Goal: Task Accomplishment & Management: Use online tool/utility

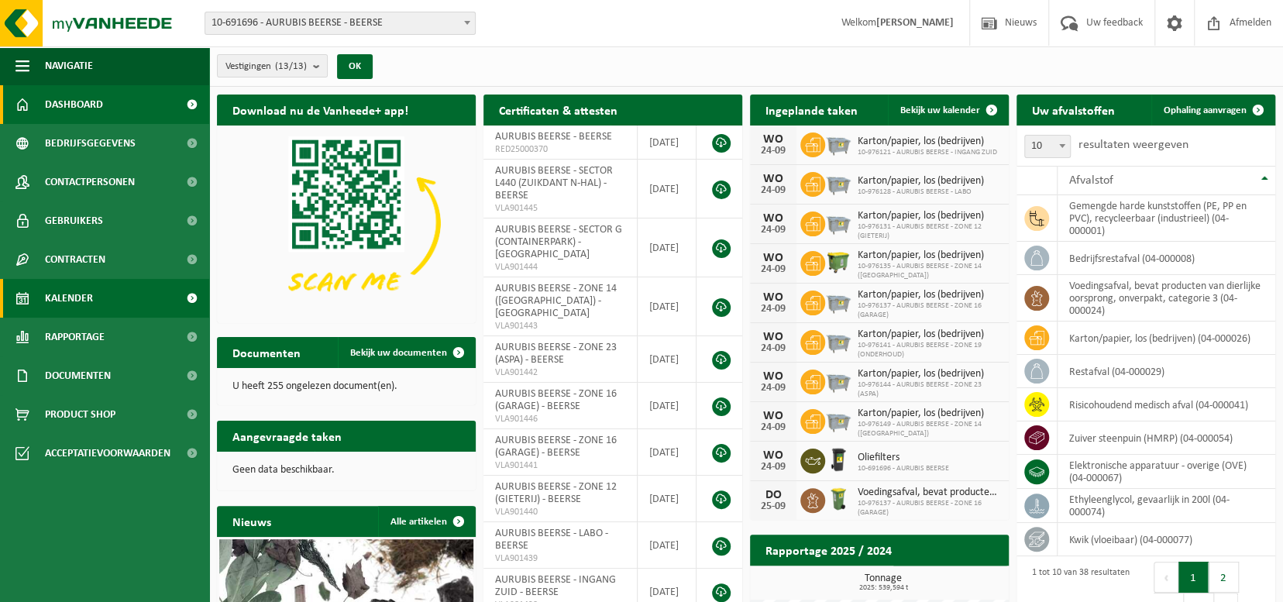
click at [75, 300] on span "Kalender" at bounding box center [69, 298] width 48 height 39
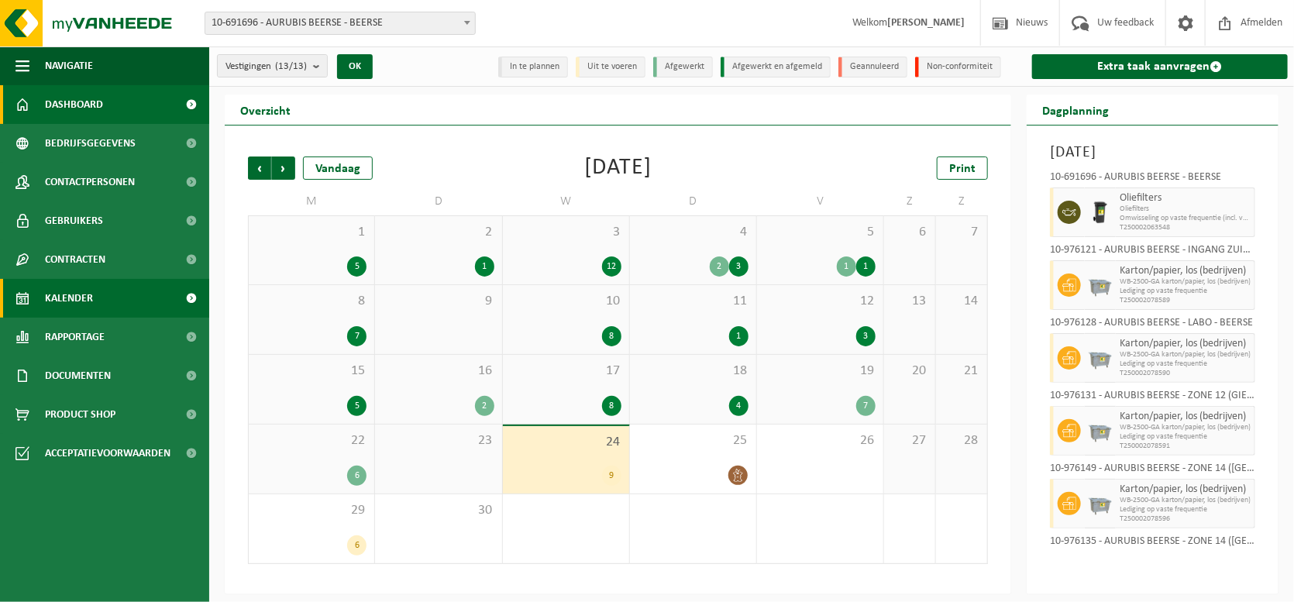
click at [91, 104] on span "Dashboard" at bounding box center [74, 104] width 58 height 39
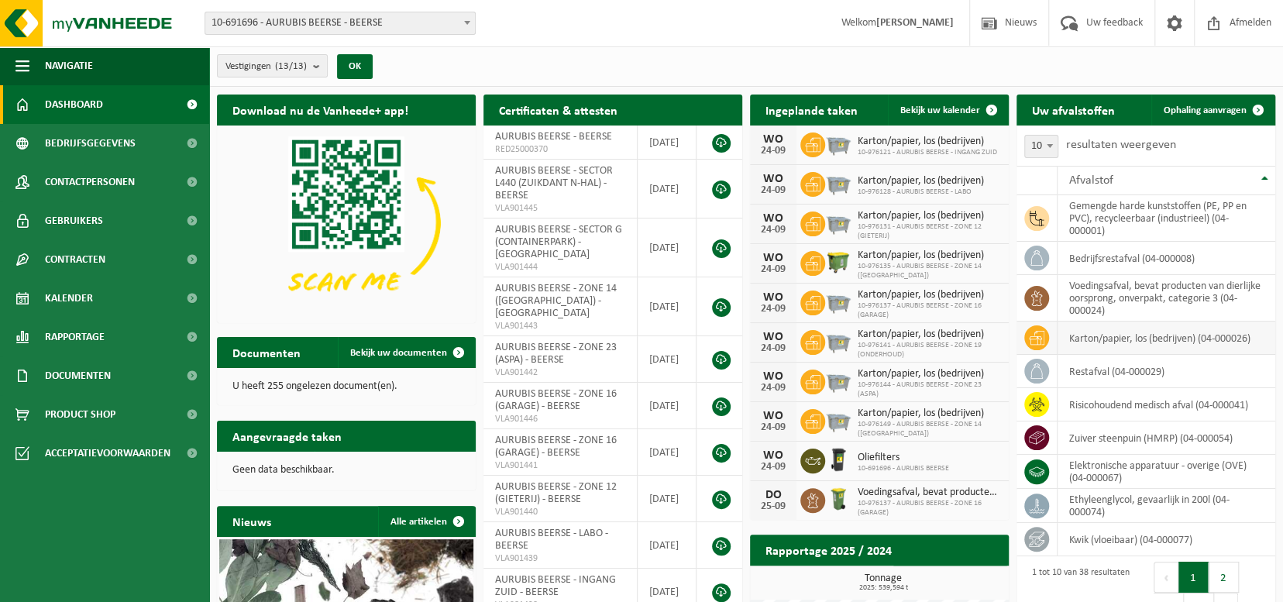
click at [1118, 335] on td "karton/papier, los (bedrijven) (04-000026)" at bounding box center [1167, 338] width 218 height 33
click at [1044, 336] on span at bounding box center [1036, 337] width 25 height 25
click at [1213, 108] on span "Ophaling aanvragen" at bounding box center [1205, 110] width 83 height 10
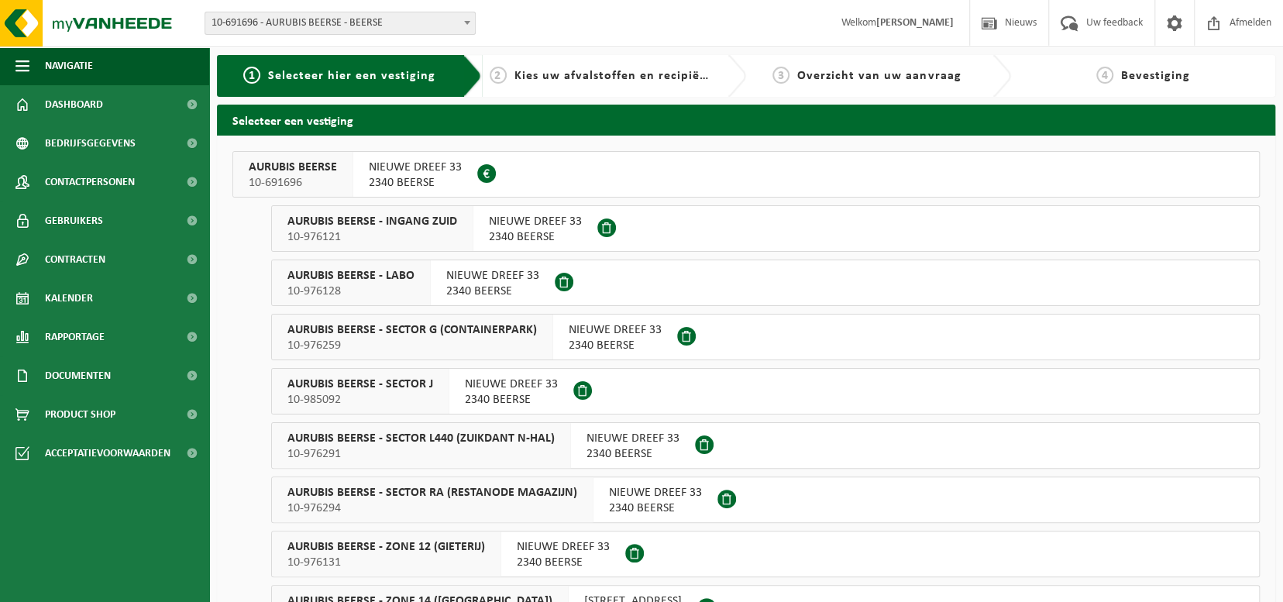
click at [365, 326] on span "AURUBIS BEERSE - SECTOR G (CONTAINERPARK)" at bounding box center [411, 329] width 249 height 15
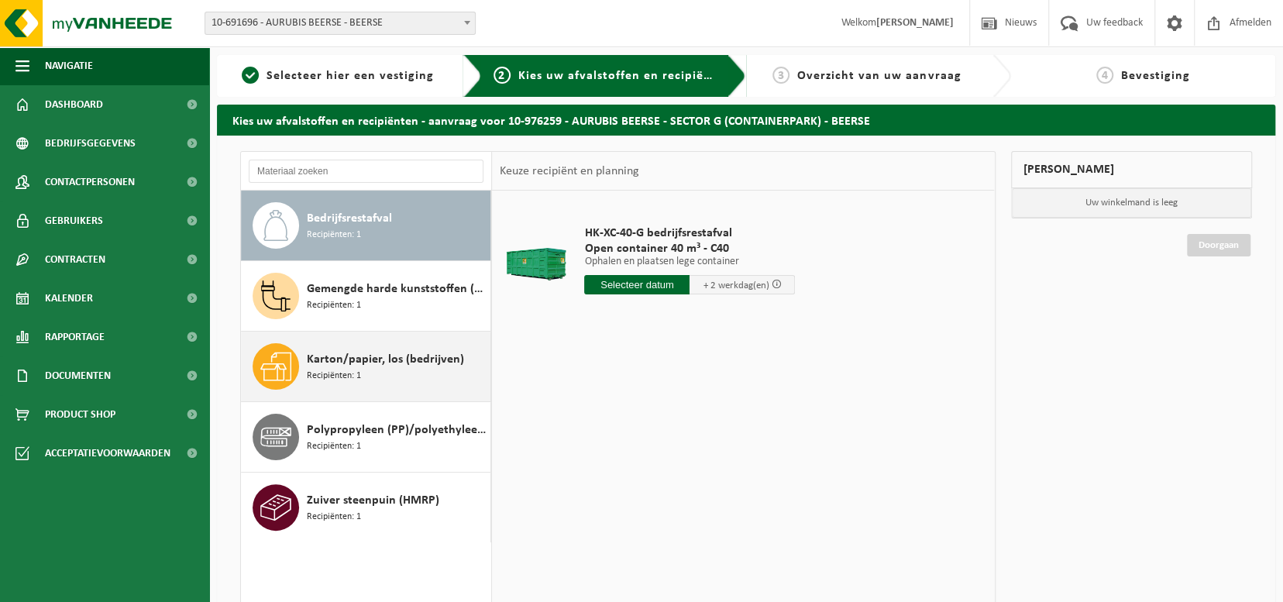
click at [316, 361] on span "Karton/papier, los (bedrijven)" at bounding box center [385, 359] width 157 height 19
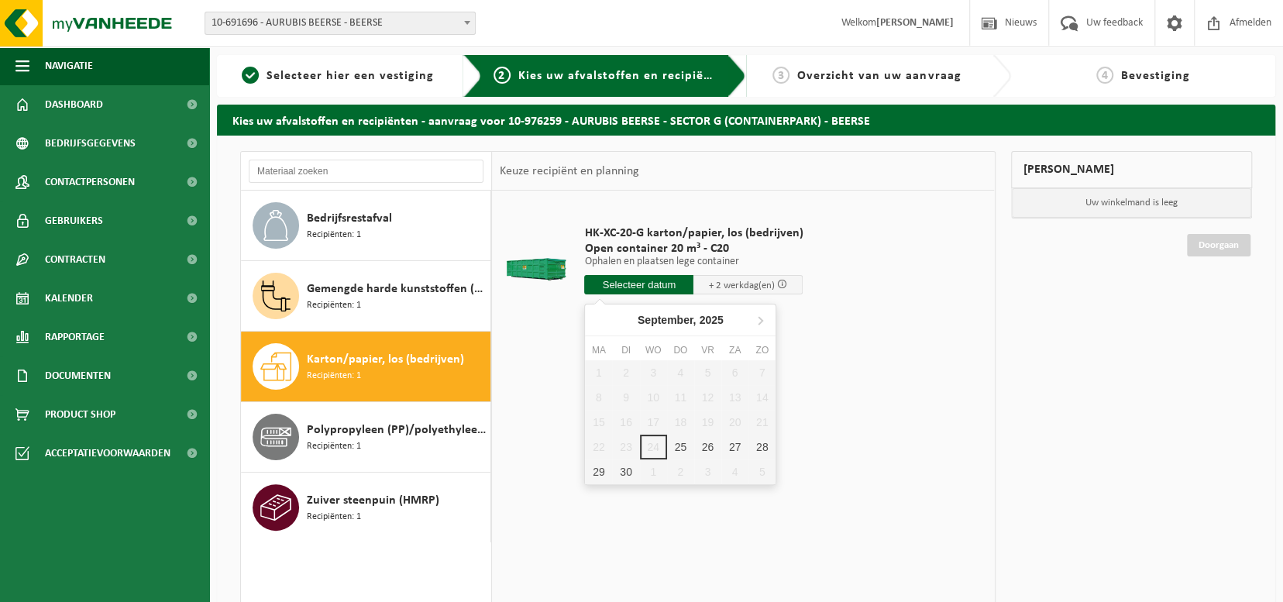
click at [627, 278] on input "text" at bounding box center [638, 284] width 109 height 19
click at [676, 446] on div "25" at bounding box center [680, 447] width 27 height 25
type input "Van 2025-09-25"
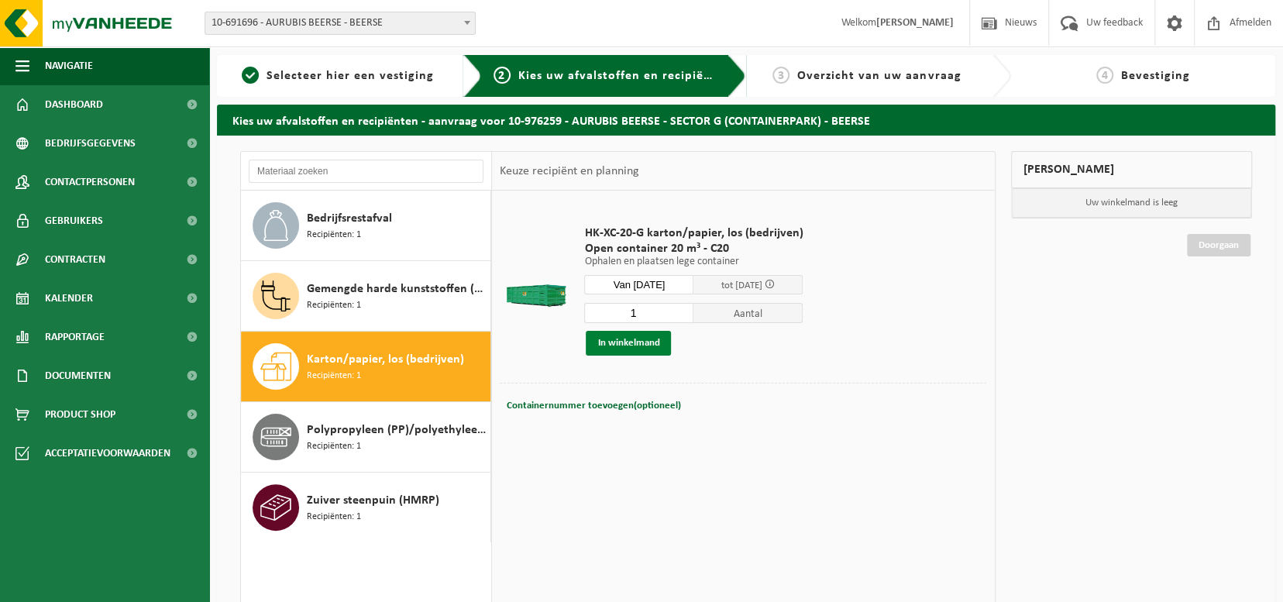
click at [633, 346] on button "In winkelmand" at bounding box center [628, 343] width 85 height 25
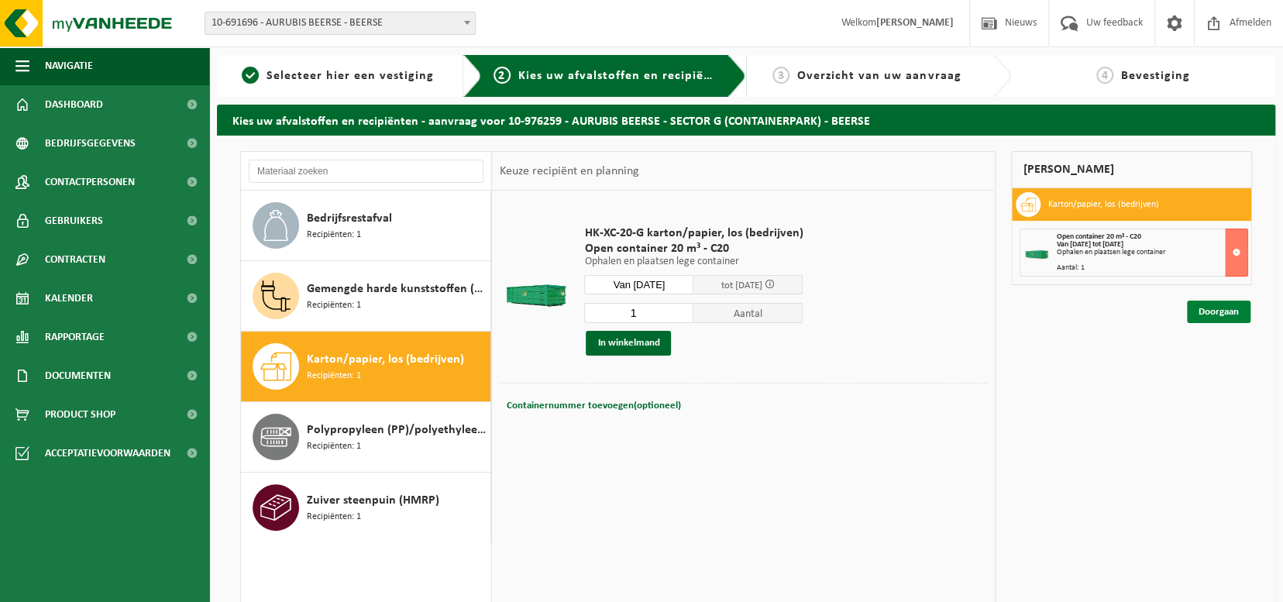
drag, startPoint x: 1209, startPoint y: 314, endPoint x: 1193, endPoint y: 309, distance: 16.2
click at [1209, 314] on link "Doorgaan" at bounding box center [1219, 312] width 64 height 22
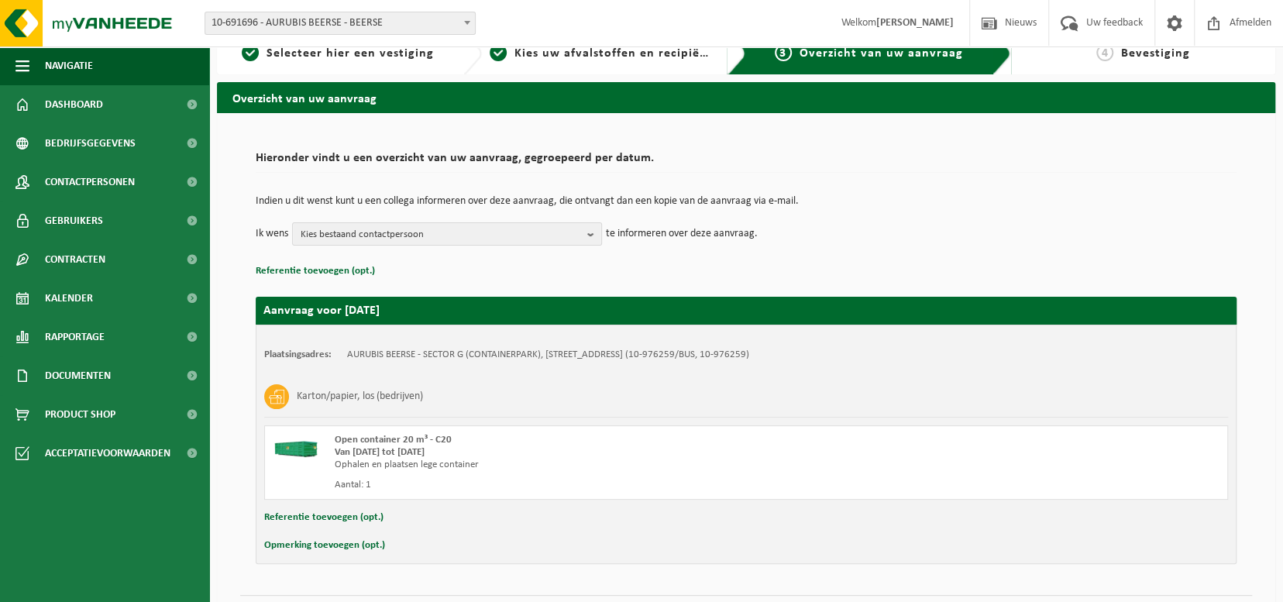
scroll to position [62, 0]
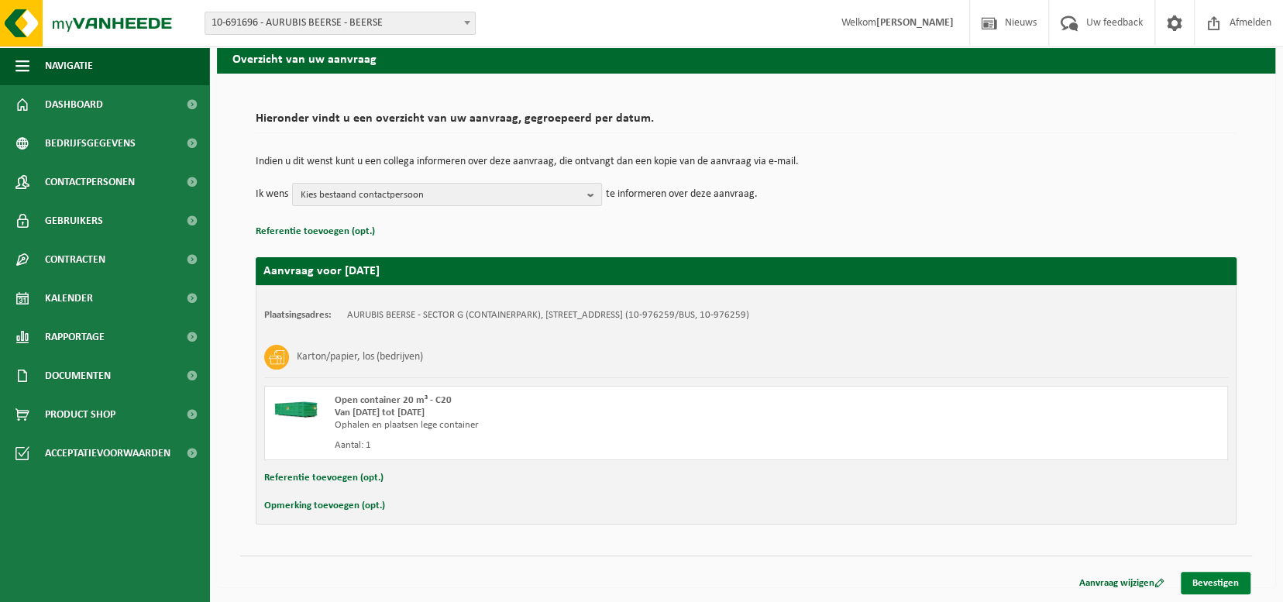
click at [1215, 583] on link "Bevestigen" at bounding box center [1216, 583] width 70 height 22
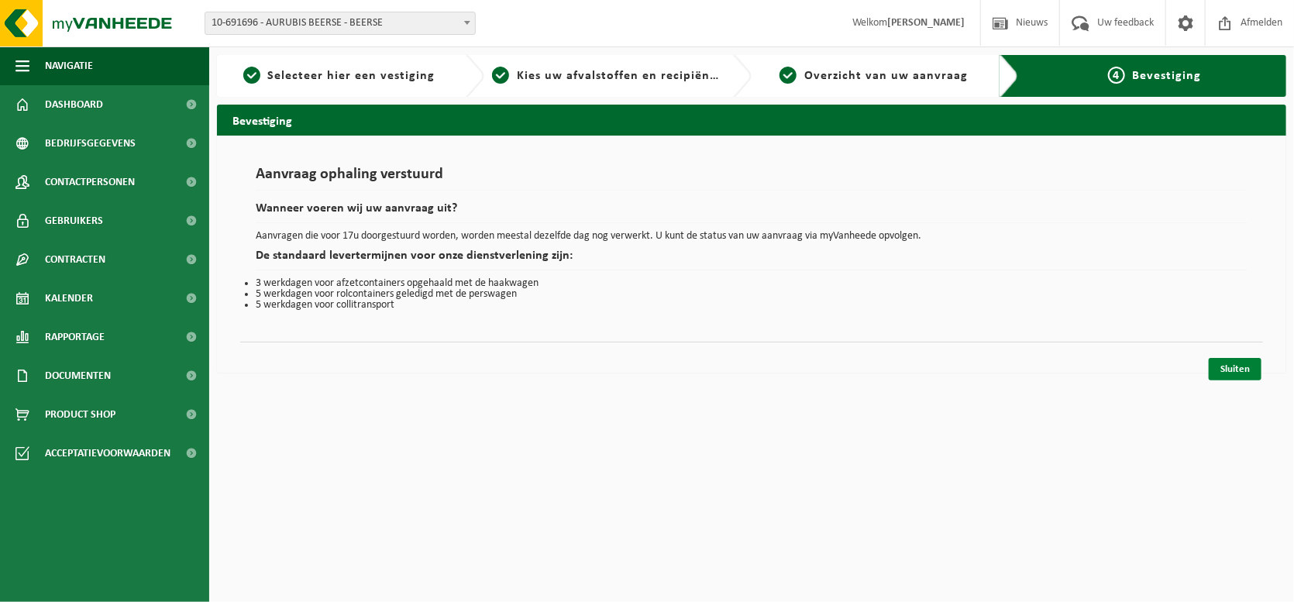
click at [1231, 368] on link "Sluiten" at bounding box center [1235, 369] width 53 height 22
